Goal: Task Accomplishment & Management: Manage account settings

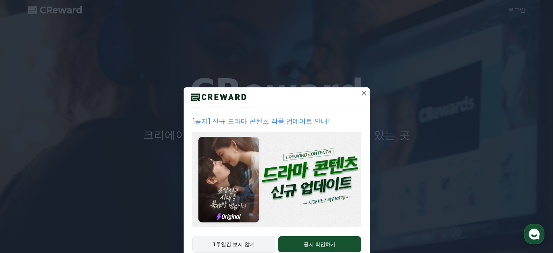
click at [233, 240] on button "1주일간 보지 않기" at bounding box center [233, 243] width 83 height 17
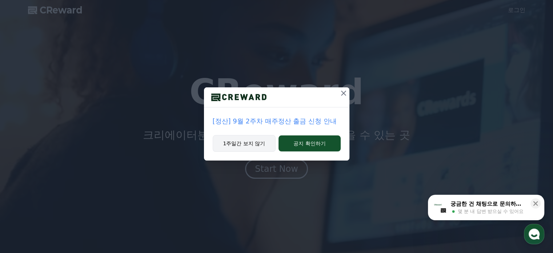
click at [256, 141] on button "1주일간 보지 않기" at bounding box center [244, 143] width 63 height 17
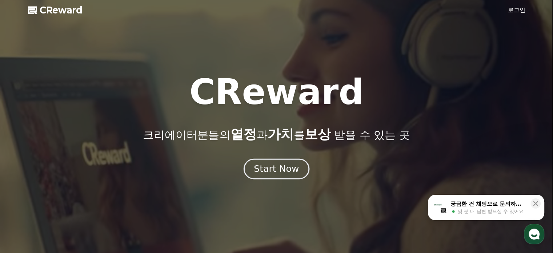
click at [279, 172] on div "Start Now" at bounding box center [276, 168] width 45 height 12
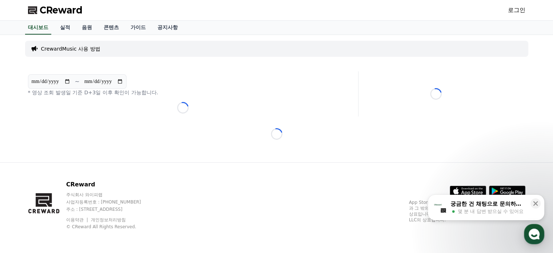
click at [513, 10] on link "로그인" at bounding box center [516, 10] width 17 height 9
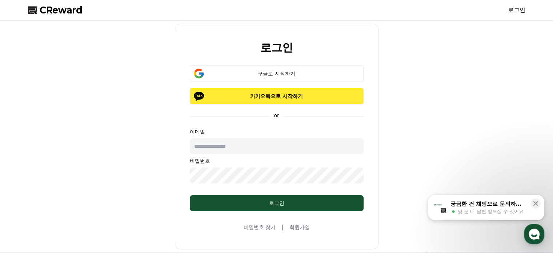
click at [283, 97] on p "카카오톡으로 시작하기" at bounding box center [276, 95] width 153 height 7
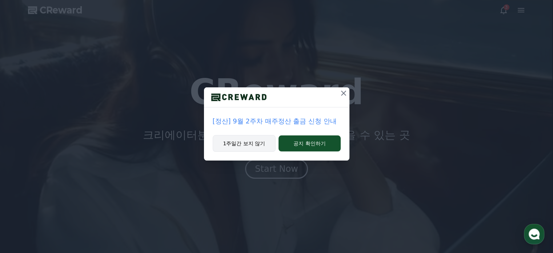
click at [225, 146] on button "1주일간 보지 않기" at bounding box center [244, 143] width 63 height 17
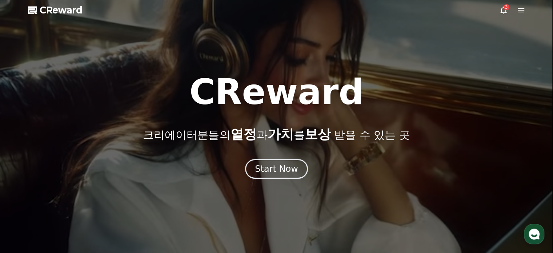
click at [502, 10] on icon at bounding box center [503, 10] width 9 height 9
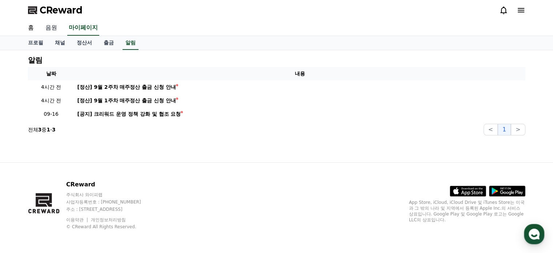
click at [51, 29] on link "음원" at bounding box center [51, 27] width 23 height 15
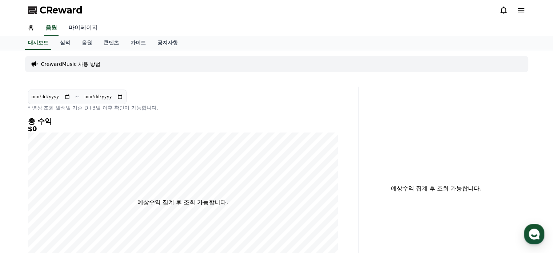
click at [77, 27] on link "마이페이지" at bounding box center [83, 27] width 41 height 15
select select "**********"
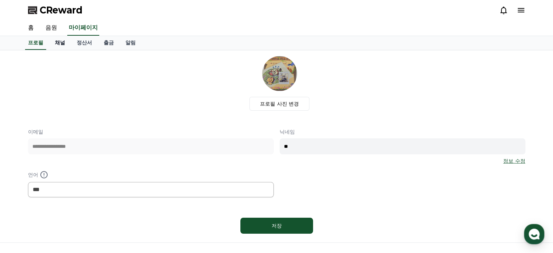
click at [61, 43] on link "채널" at bounding box center [60, 43] width 22 height 14
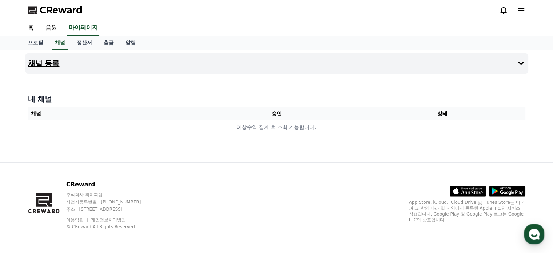
click at [232, 64] on button "채널 등록" at bounding box center [276, 63] width 503 height 20
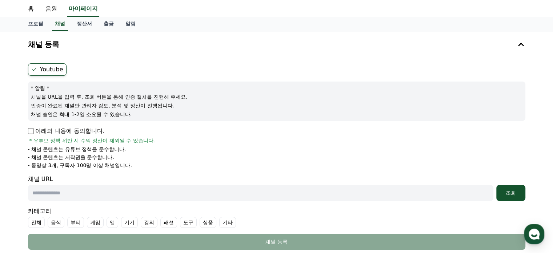
scroll to position [36, 0]
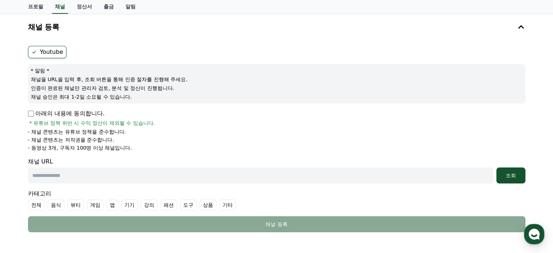
click at [223, 179] on input "text" at bounding box center [260, 175] width 465 height 16
paste input "**********"
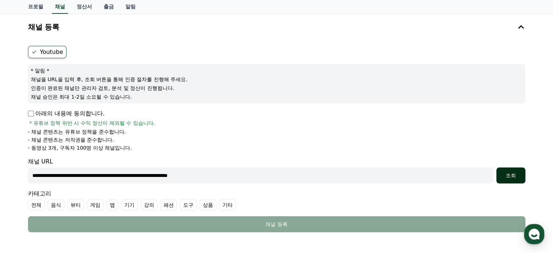
type input "**********"
click at [520, 174] on div "조회" at bounding box center [510, 174] width 23 height 7
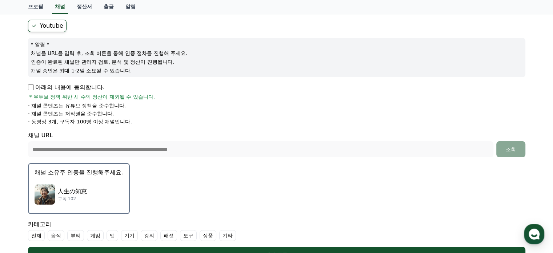
scroll to position [109, 0]
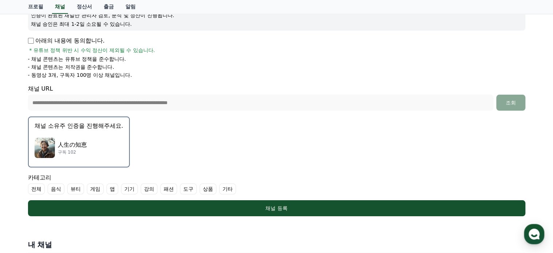
click at [86, 129] on p "채널 소유주 인증을 진행해주세요." at bounding box center [79, 125] width 89 height 9
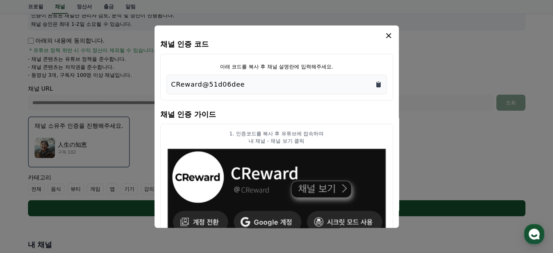
click at [377, 84] on icon "Copy to clipboard" at bounding box center [378, 84] width 4 height 5
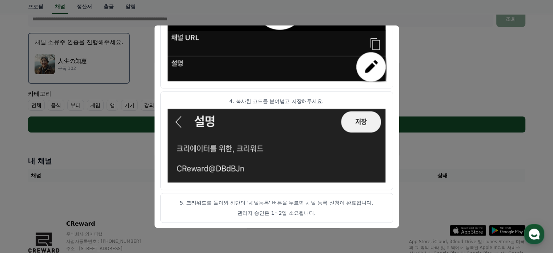
scroll to position [231, 0]
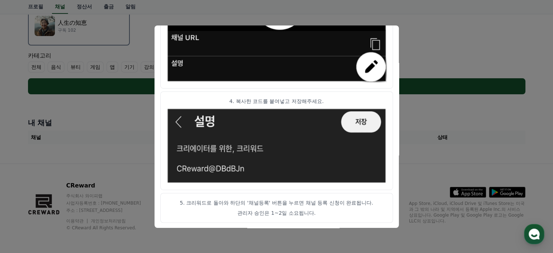
click at [447, 112] on button "close modal" at bounding box center [276, 126] width 553 height 253
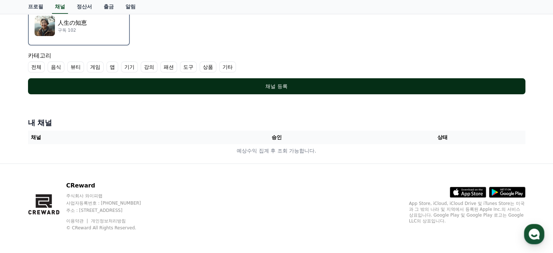
click at [275, 85] on div "채널 등록" at bounding box center [277, 85] width 468 height 7
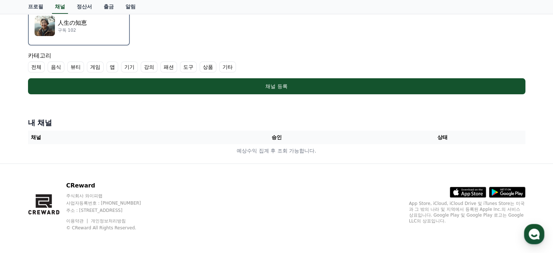
click at [227, 68] on label "기타" at bounding box center [227, 66] width 17 height 11
click at [39, 62] on label "전체" at bounding box center [36, 66] width 17 height 11
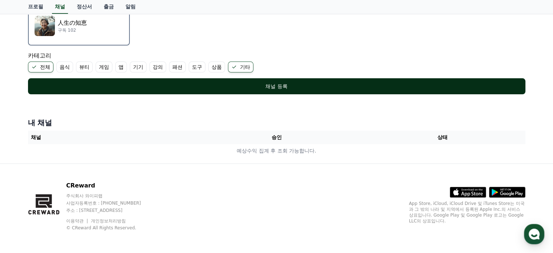
drag, startPoint x: 237, startPoint y: 64, endPoint x: 251, endPoint y: 80, distance: 21.1
click at [237, 64] on label "기타" at bounding box center [240, 66] width 25 height 11
click at [267, 84] on div "채널 등록" at bounding box center [277, 85] width 468 height 7
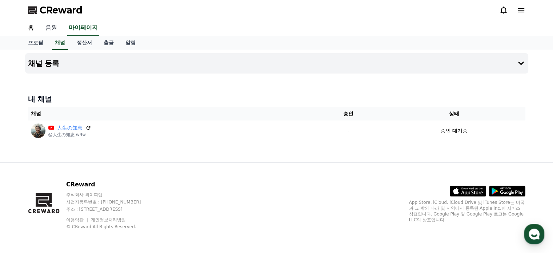
click at [52, 27] on link "음원" at bounding box center [51, 27] width 23 height 15
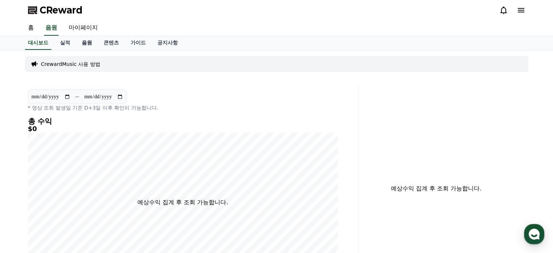
click at [88, 44] on link "음원" at bounding box center [87, 43] width 22 height 14
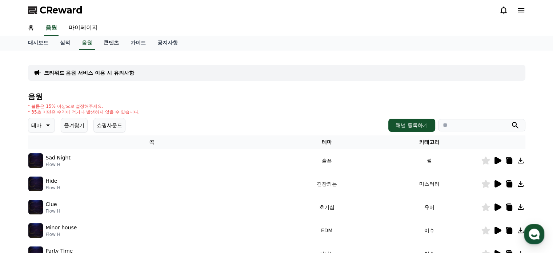
click at [108, 45] on link "콘텐츠" at bounding box center [111, 43] width 27 height 14
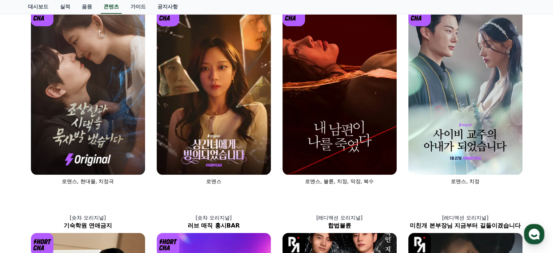
scroll to position [36, 0]
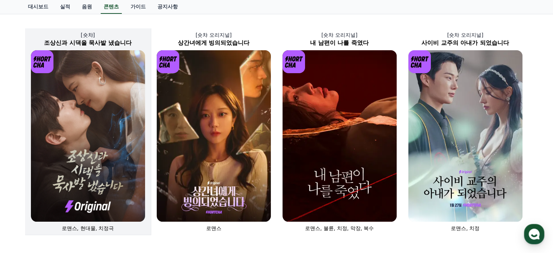
click at [77, 93] on img at bounding box center [88, 135] width 114 height 171
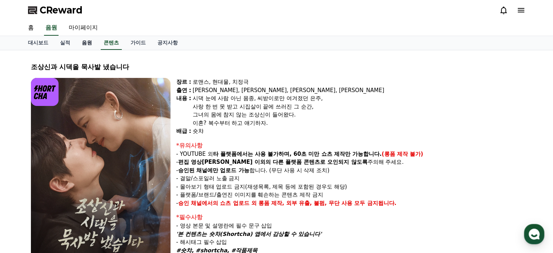
click at [84, 41] on link "음원" at bounding box center [87, 43] width 22 height 14
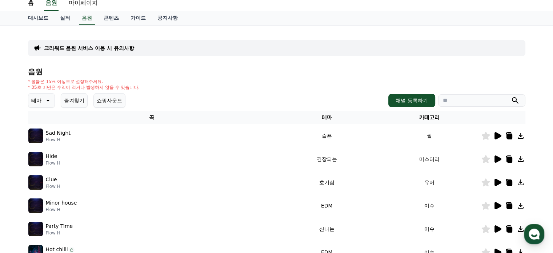
scroll to position [36, 0]
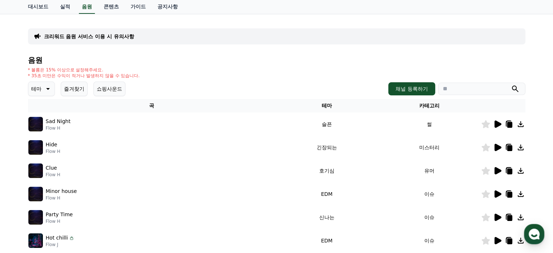
click at [49, 89] on icon at bounding box center [47, 88] width 9 height 9
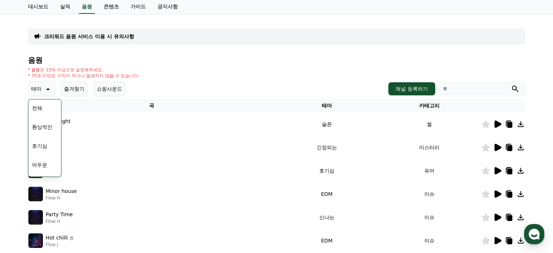
click at [109, 92] on button "쇼핑사운드" at bounding box center [109, 88] width 32 height 15
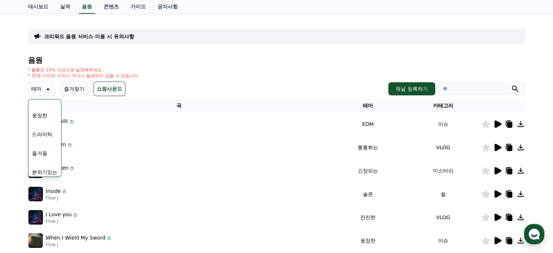
scroll to position [145, 0]
click at [44, 170] on button "분위기있는" at bounding box center [44, 170] width 31 height 16
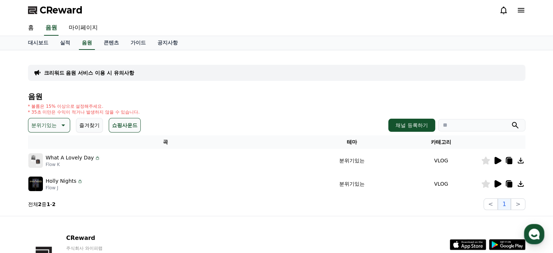
click at [498, 161] on icon at bounding box center [497, 160] width 7 height 7
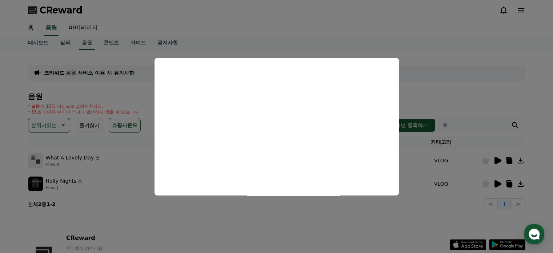
click at [498, 183] on button "close modal" at bounding box center [276, 126] width 553 height 253
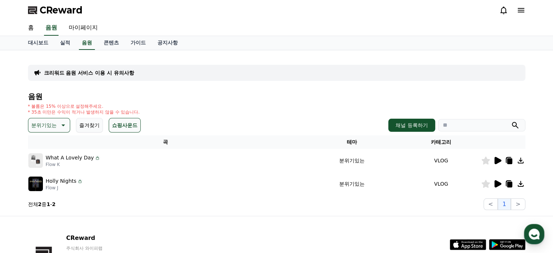
click at [497, 182] on icon at bounding box center [497, 183] width 7 height 7
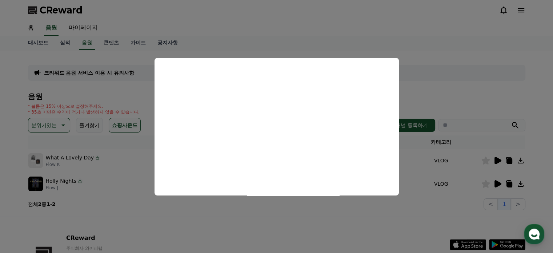
click at [466, 82] on button "close modal" at bounding box center [276, 126] width 553 height 253
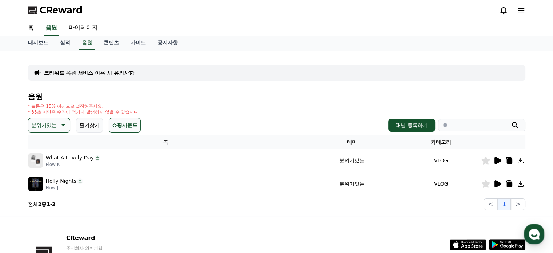
click at [63, 124] on icon at bounding box center [63, 125] width 4 height 2
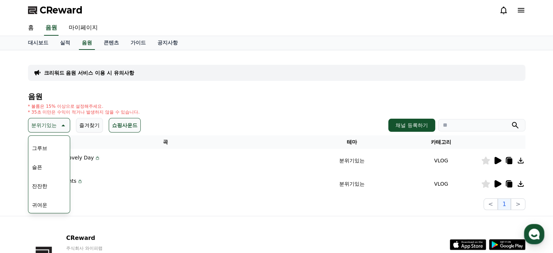
scroll to position [254, 0]
click at [43, 174] on button "잔잔한" at bounding box center [39, 173] width 21 height 16
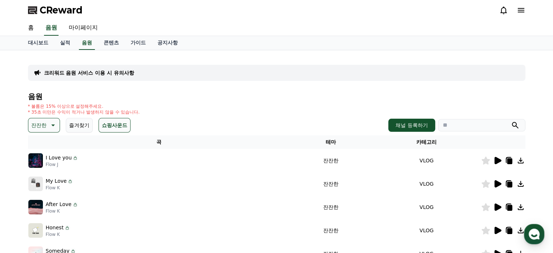
click at [500, 159] on icon at bounding box center [497, 160] width 7 height 7
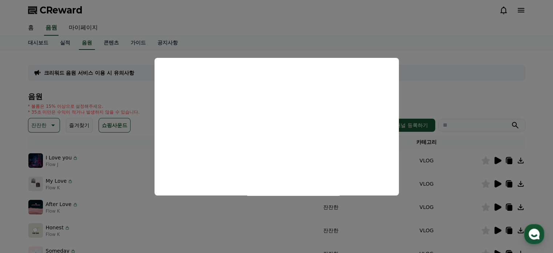
click at [449, 79] on button "close modal" at bounding box center [276, 126] width 553 height 253
